Goal: Information Seeking & Learning: Check status

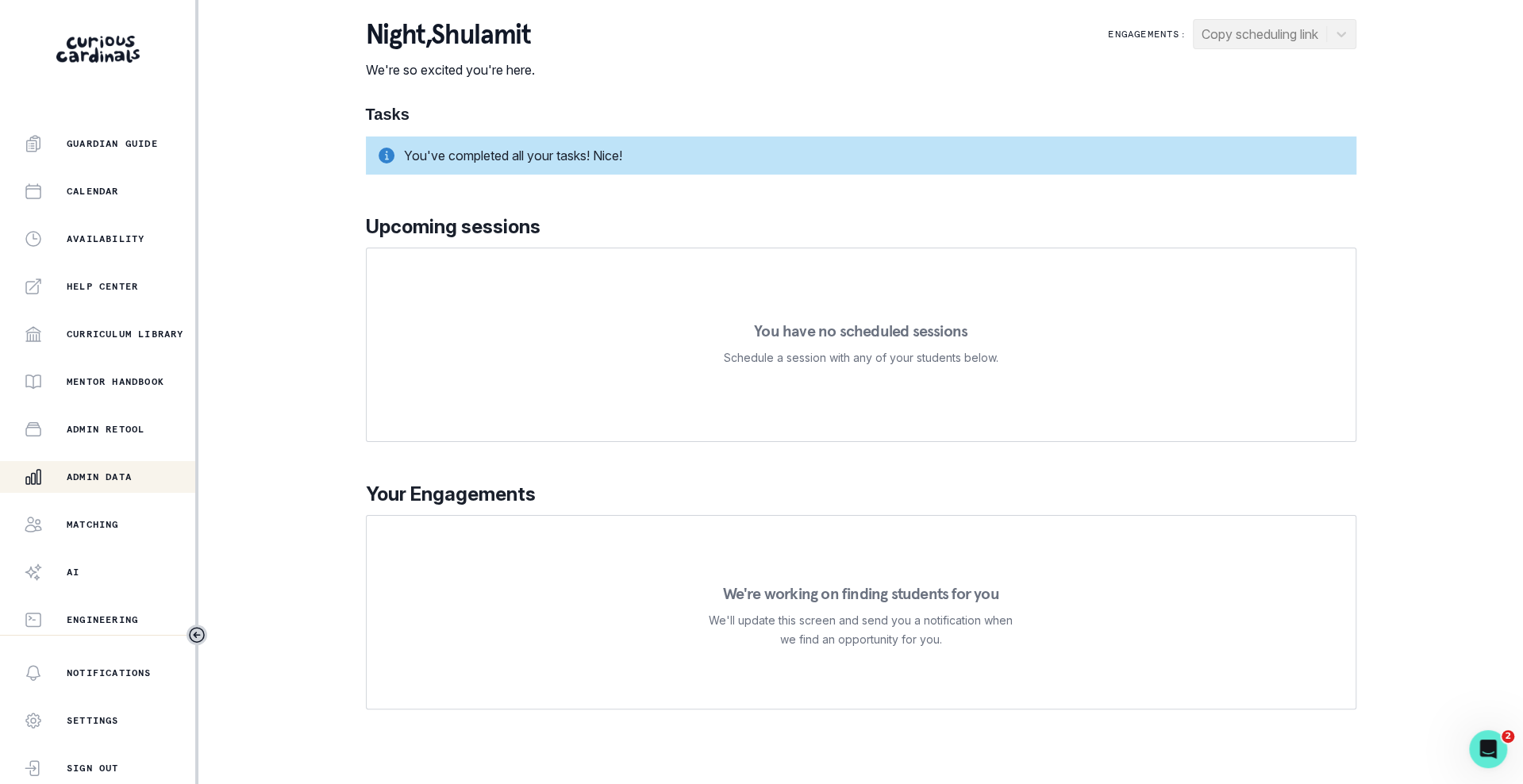
click at [134, 484] on div "Admin Data" at bounding box center [109, 477] width 172 height 19
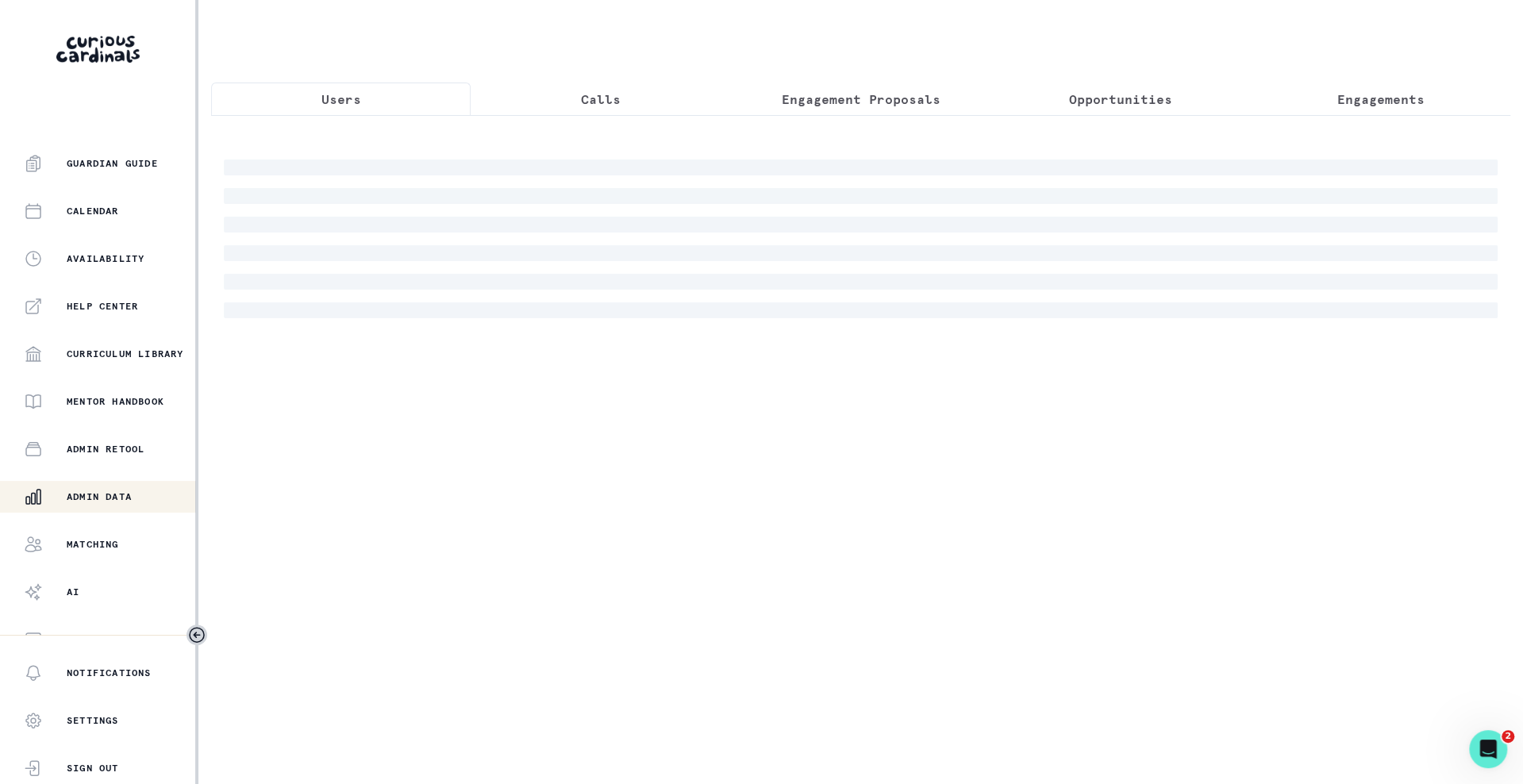
scroll to position [189, 0]
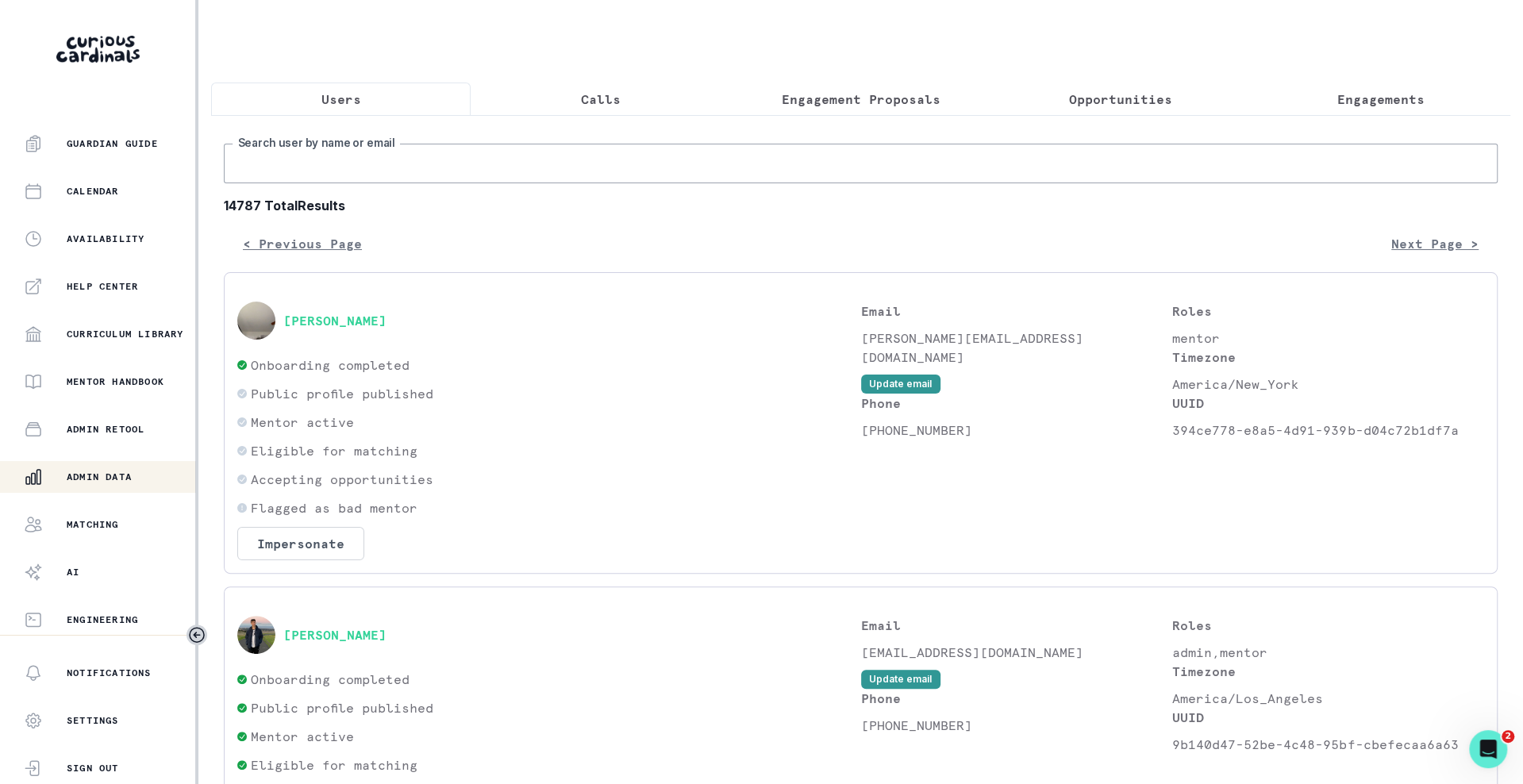
click at [507, 172] on input "Search user by name or email" at bounding box center [861, 163] width 1274 height 40
type input "[PERSON_NAME]"
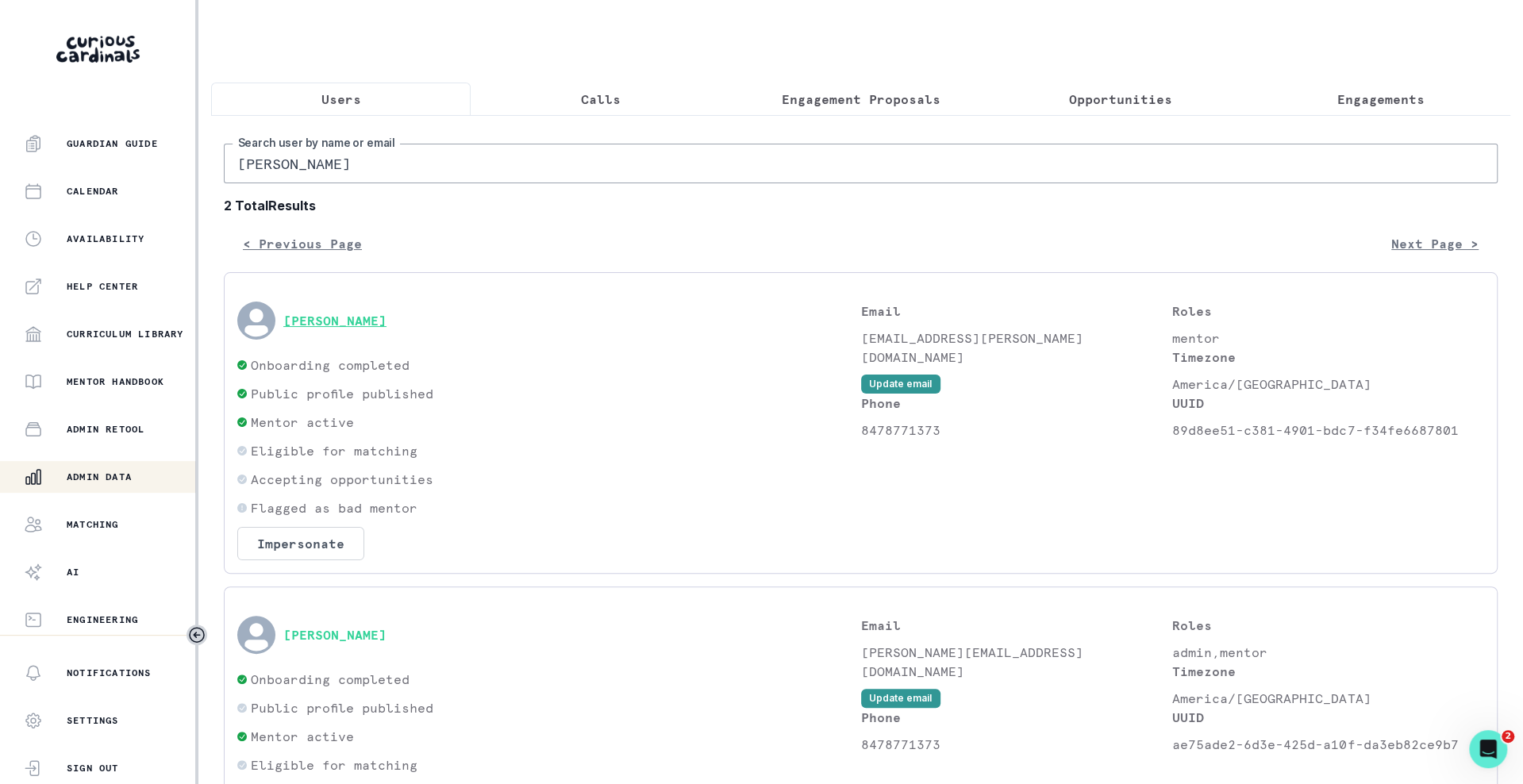
click at [347, 314] on button "[PERSON_NAME]" at bounding box center [335, 320] width 103 height 16
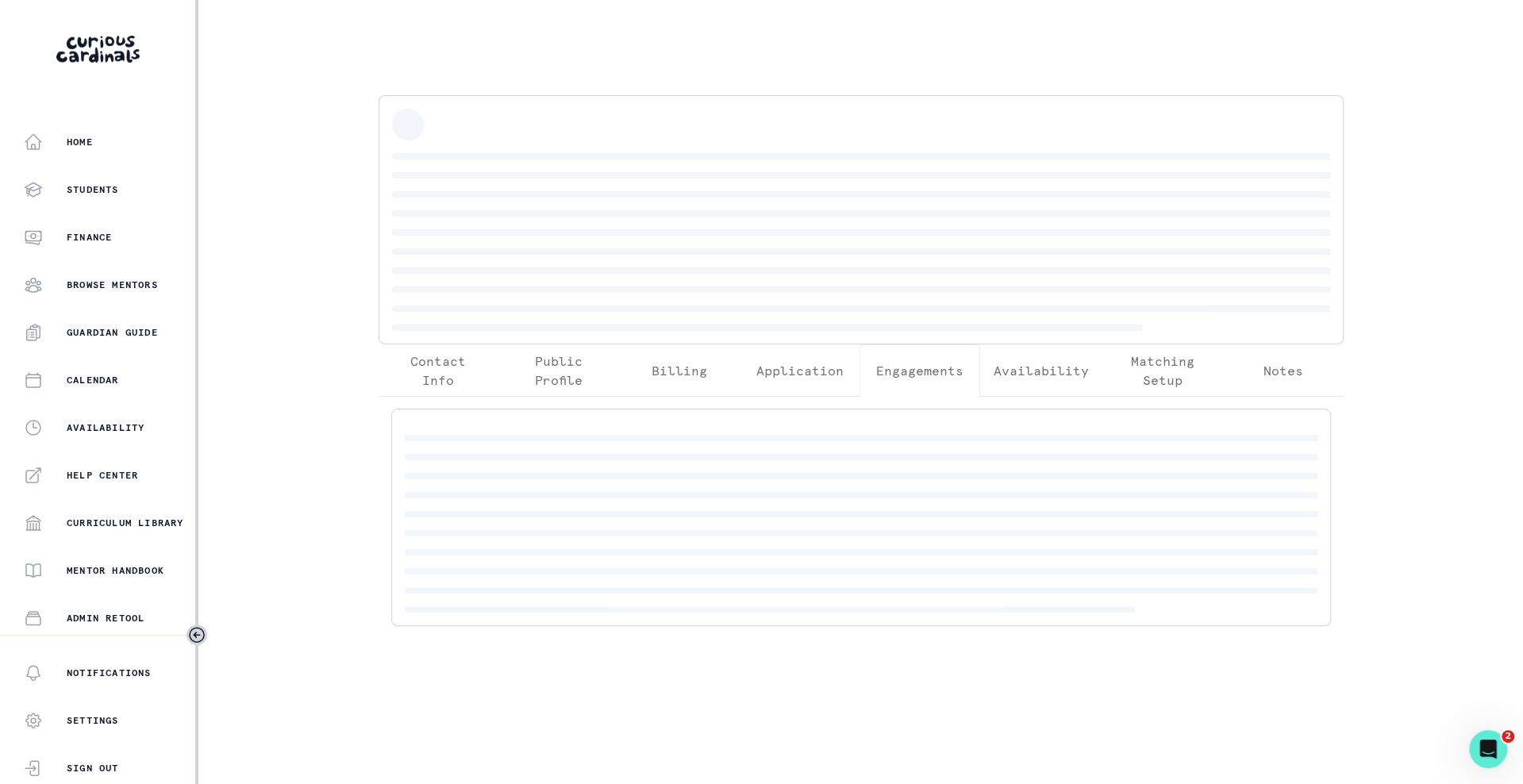
click at [944, 375] on p "Engagements" at bounding box center [921, 370] width 88 height 19
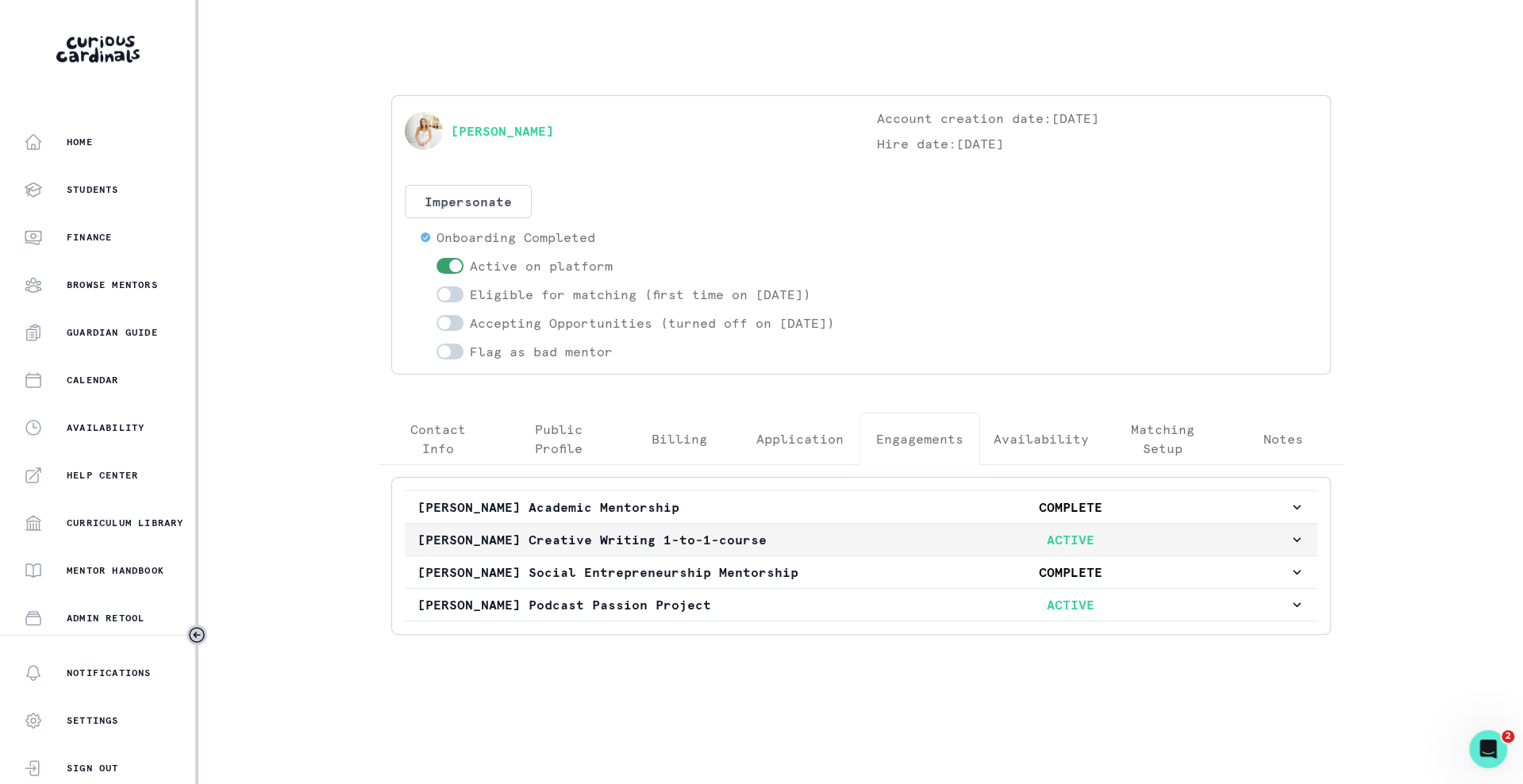
click at [909, 549] on p "ACTIVE" at bounding box center [1071, 539] width 436 height 19
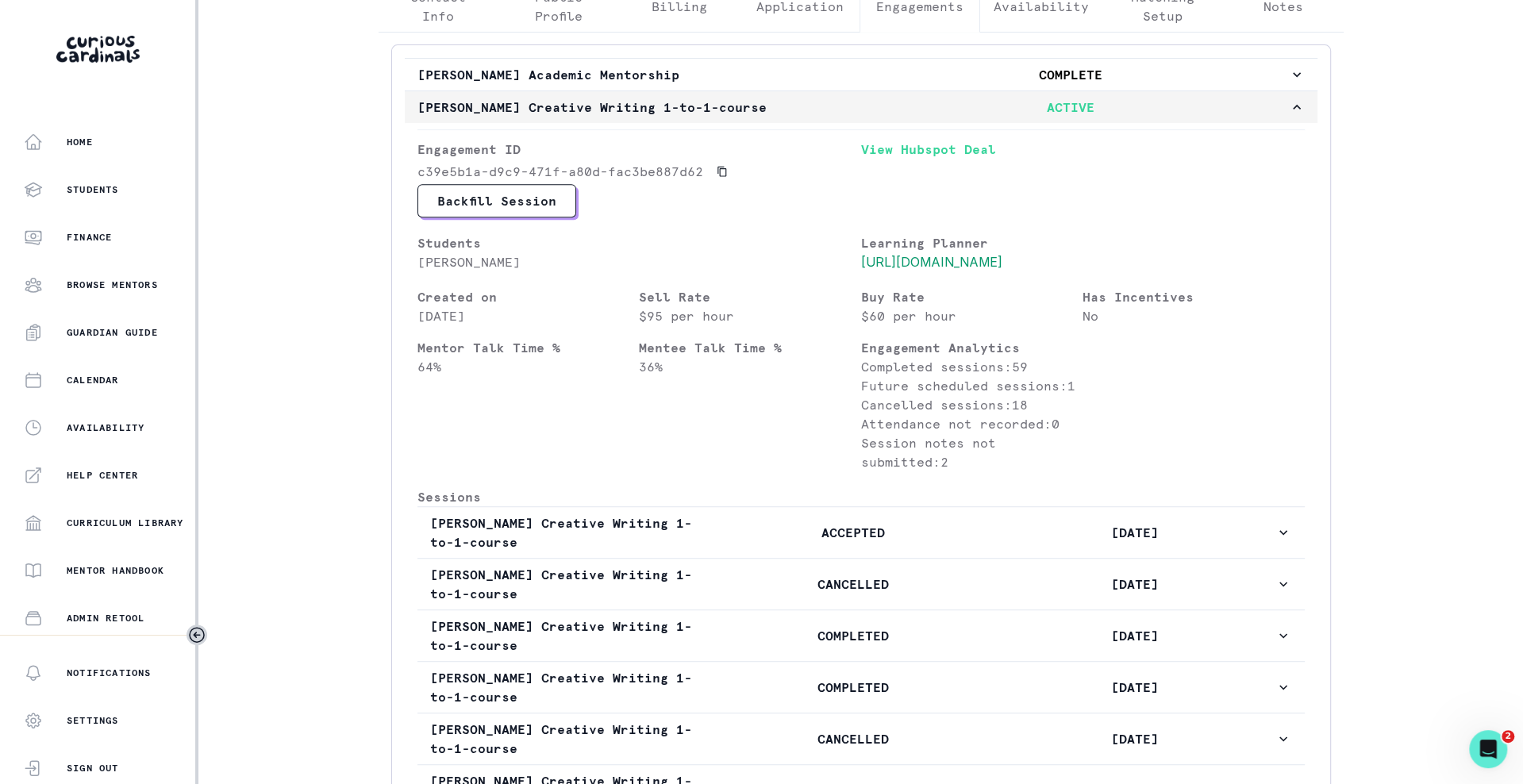
scroll to position [540, 0]
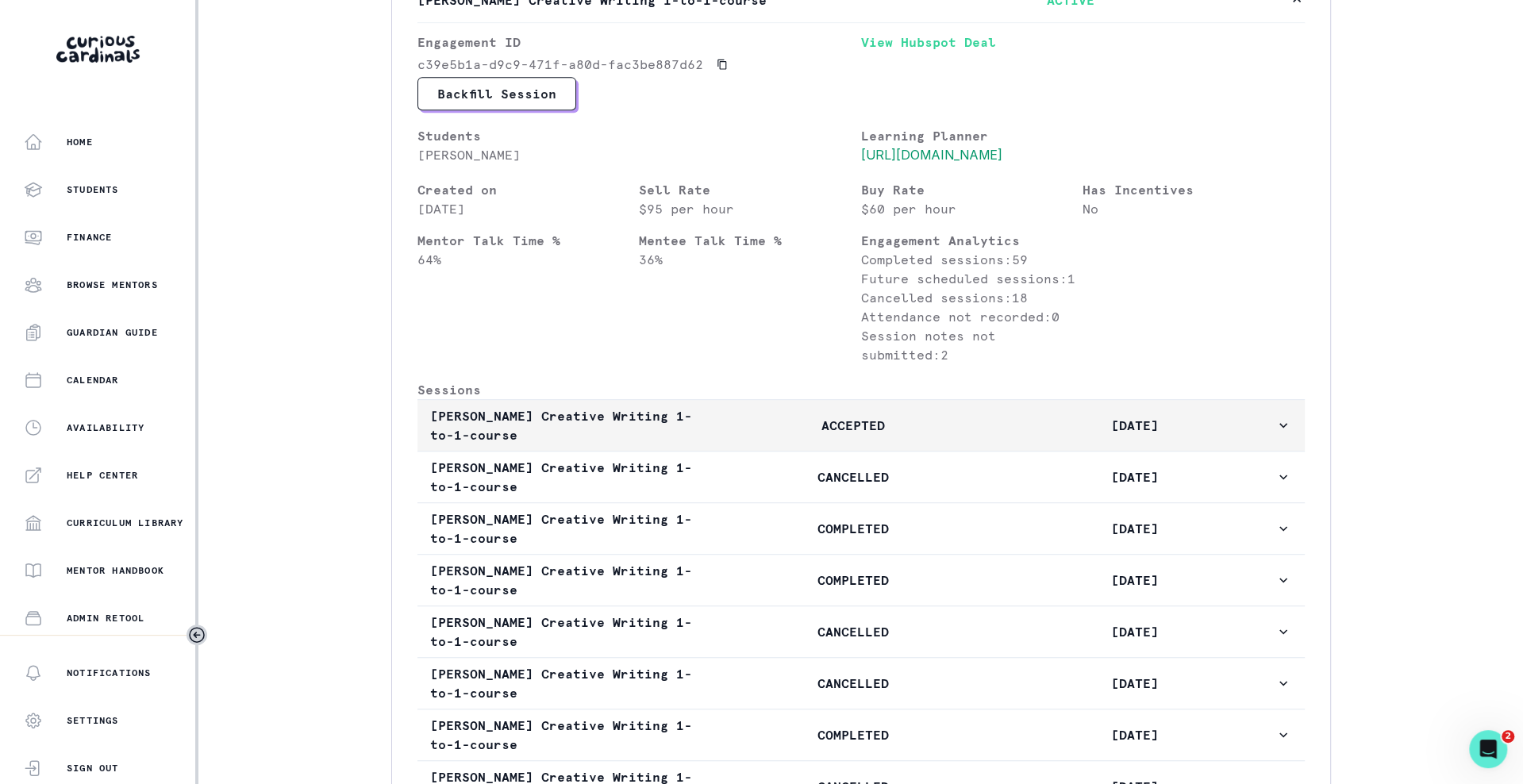
click at [934, 435] on p "ACCEPTED" at bounding box center [852, 425] width 282 height 19
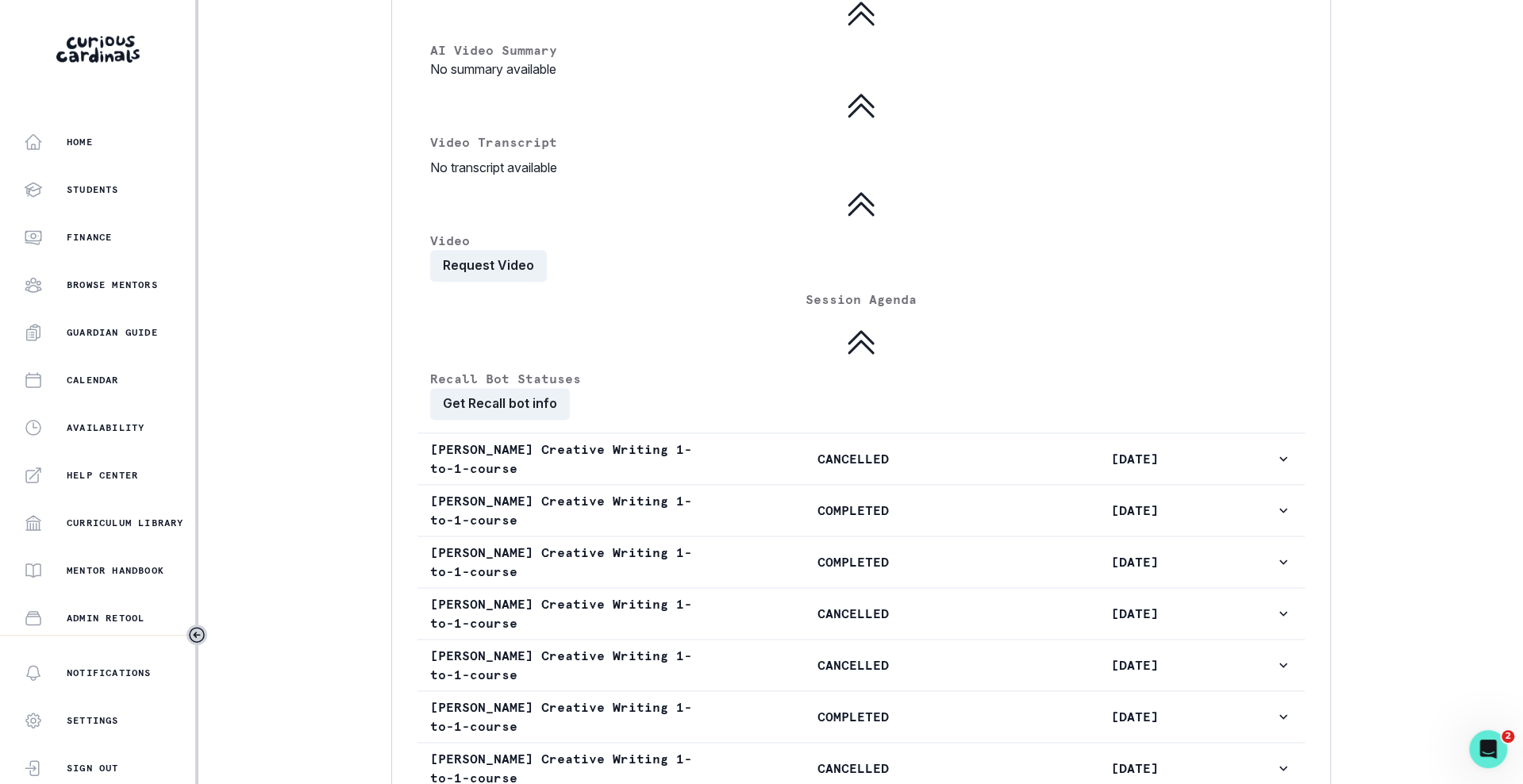
scroll to position [1369, 0]
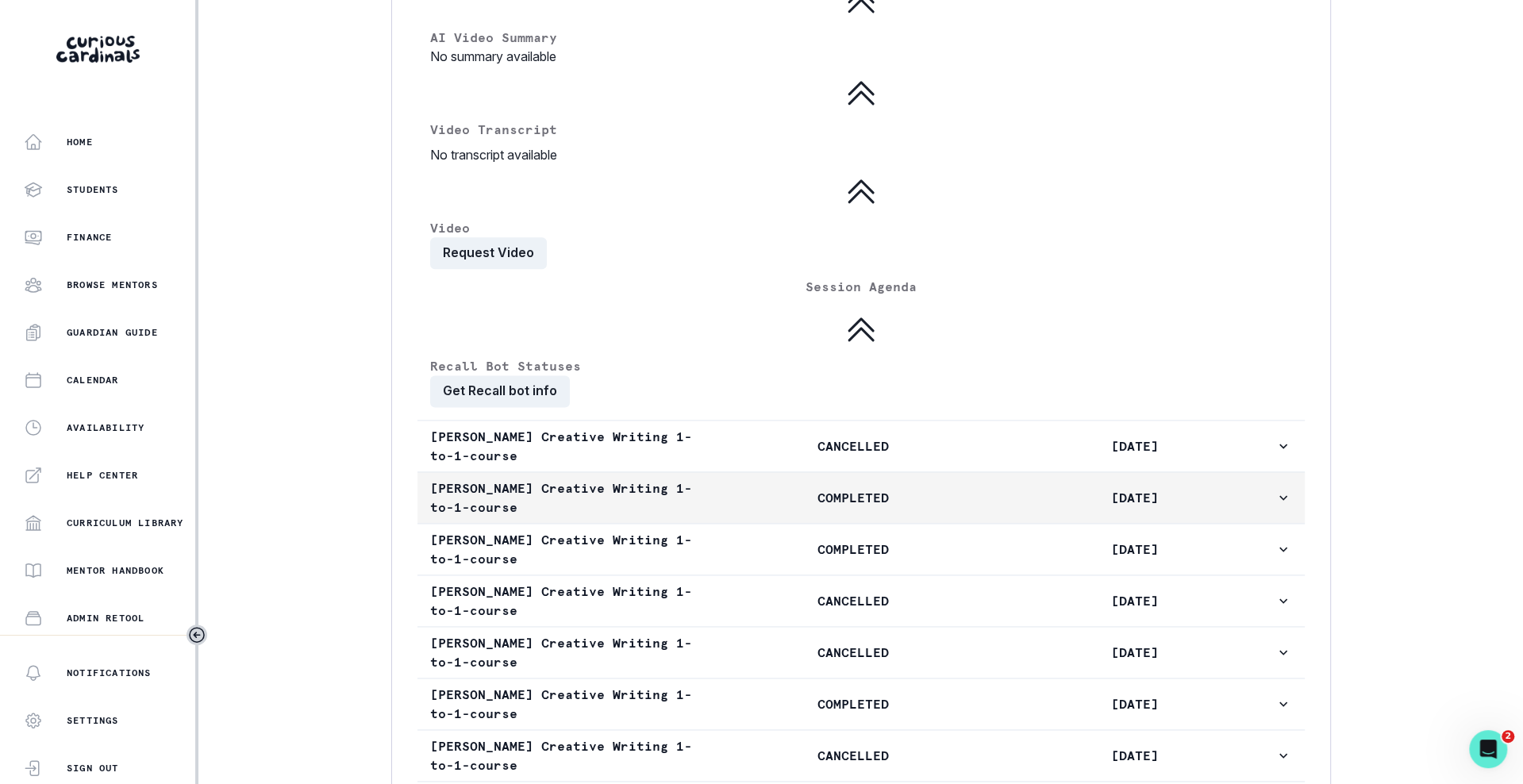
click at [916, 507] on p "COMPLETED" at bounding box center [852, 497] width 282 height 19
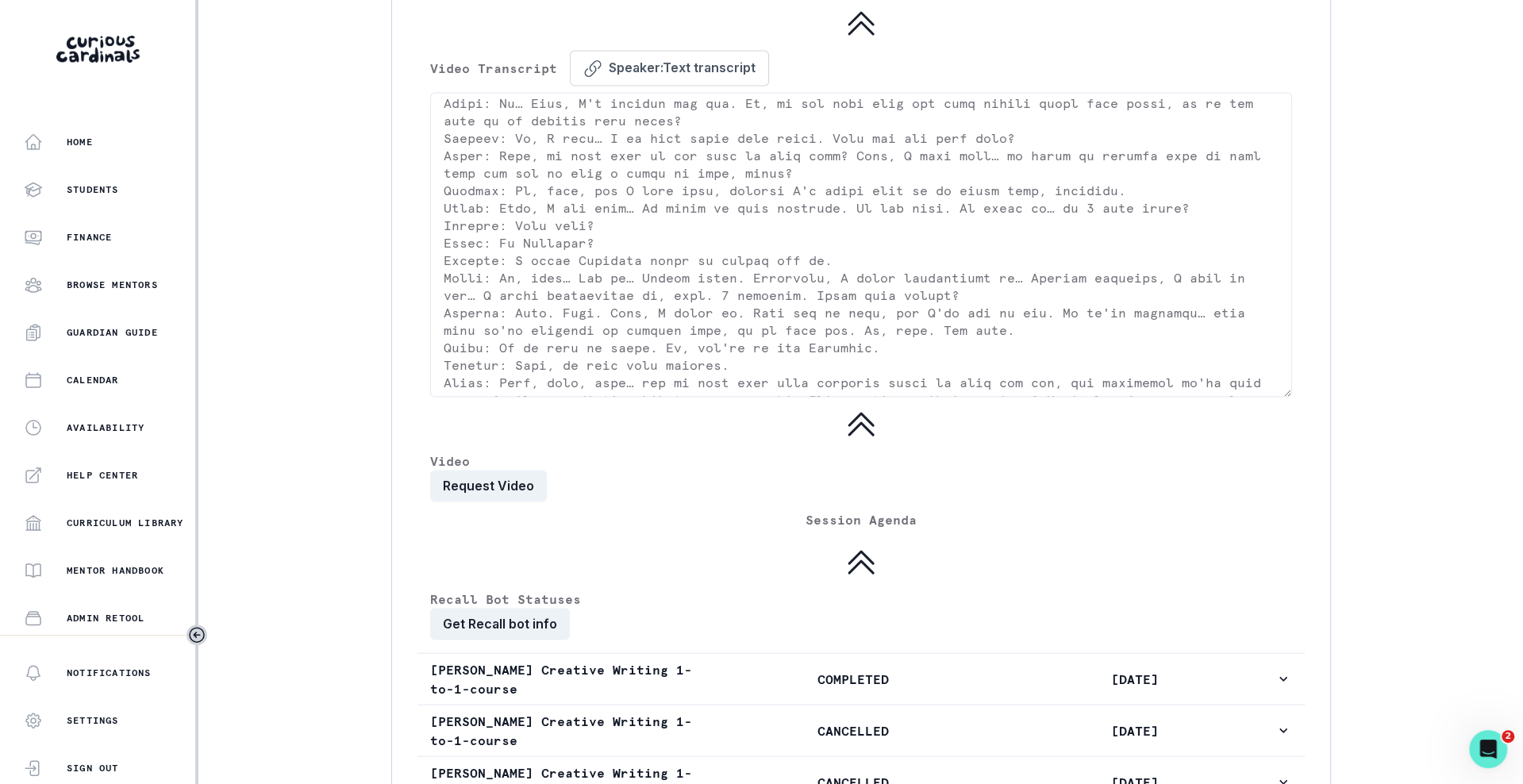
scroll to position [2141, 0]
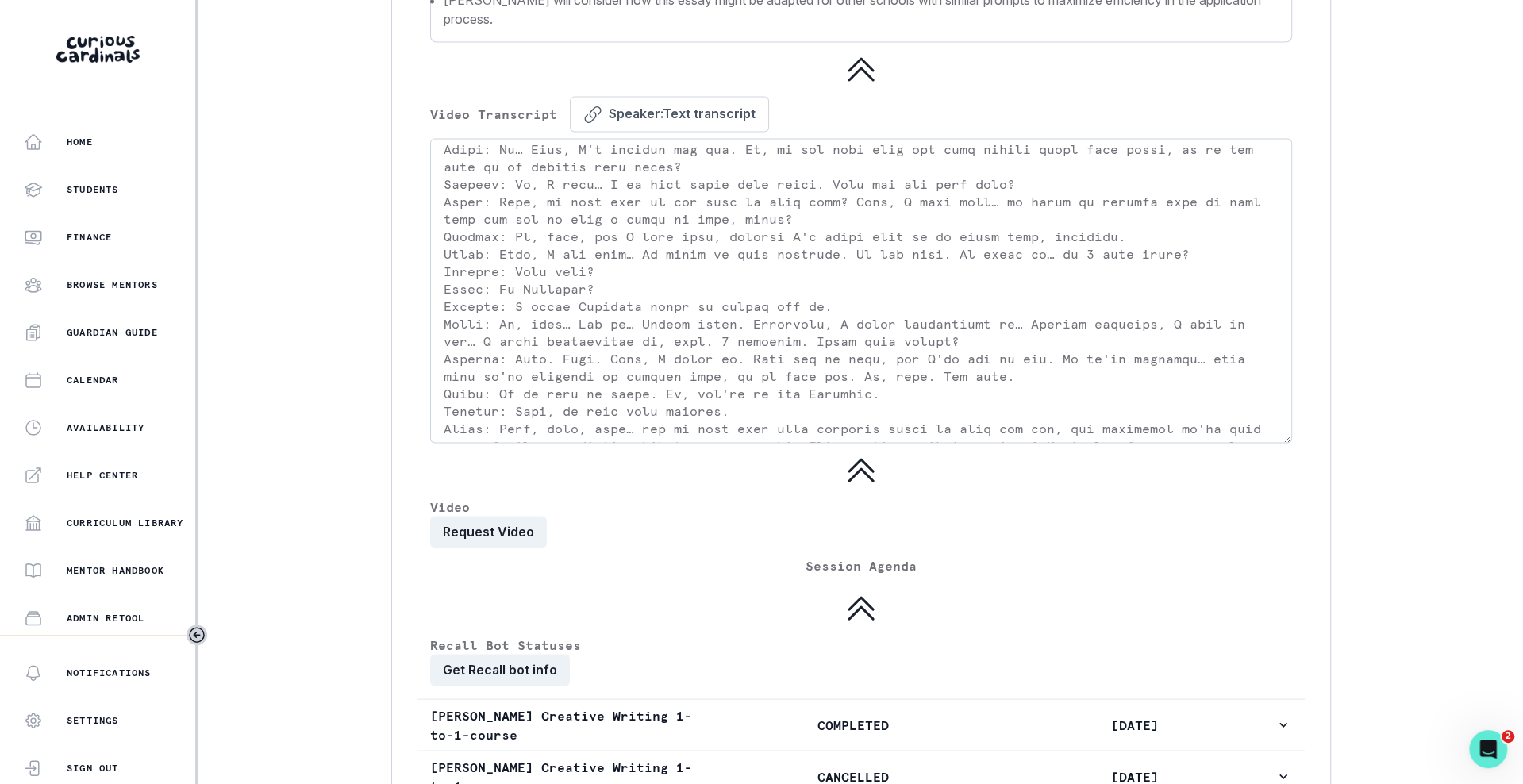
drag, startPoint x: 446, startPoint y: 484, endPoint x: 721, endPoint y: 498, distance: 275.4
click at [721, 442] on textarea at bounding box center [861, 290] width 862 height 305
click at [125, 137] on div "Home" at bounding box center [109, 142] width 172 height 19
